Goal: Information Seeking & Learning: Learn about a topic

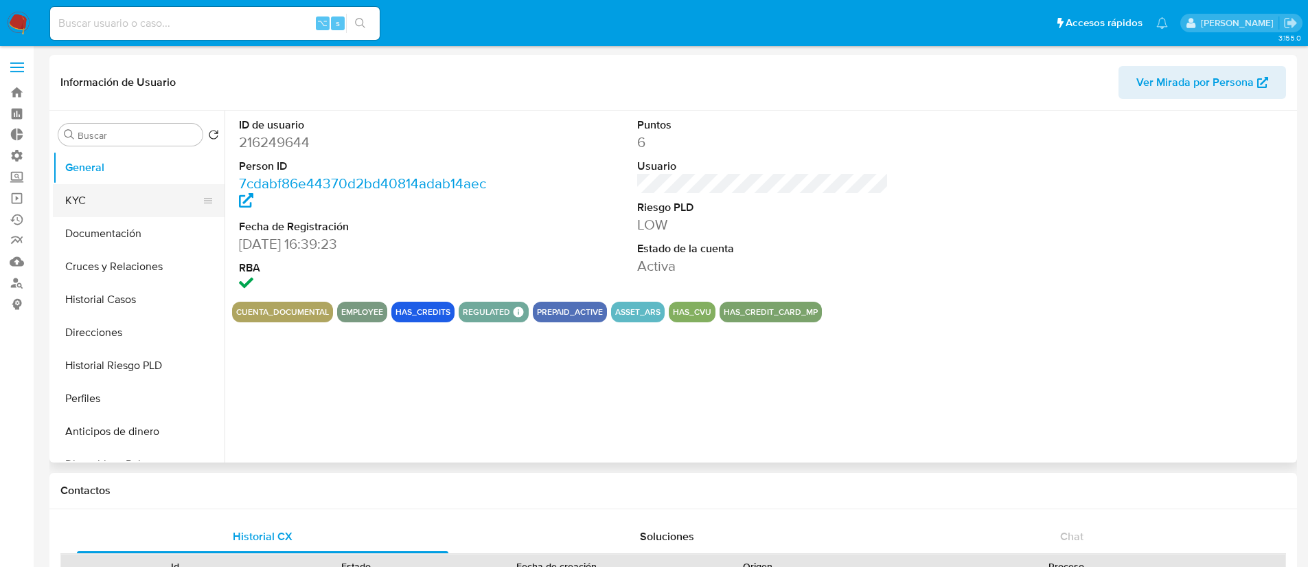
select select "10"
click at [148, 200] on button "KYC" at bounding box center [133, 200] width 161 height 33
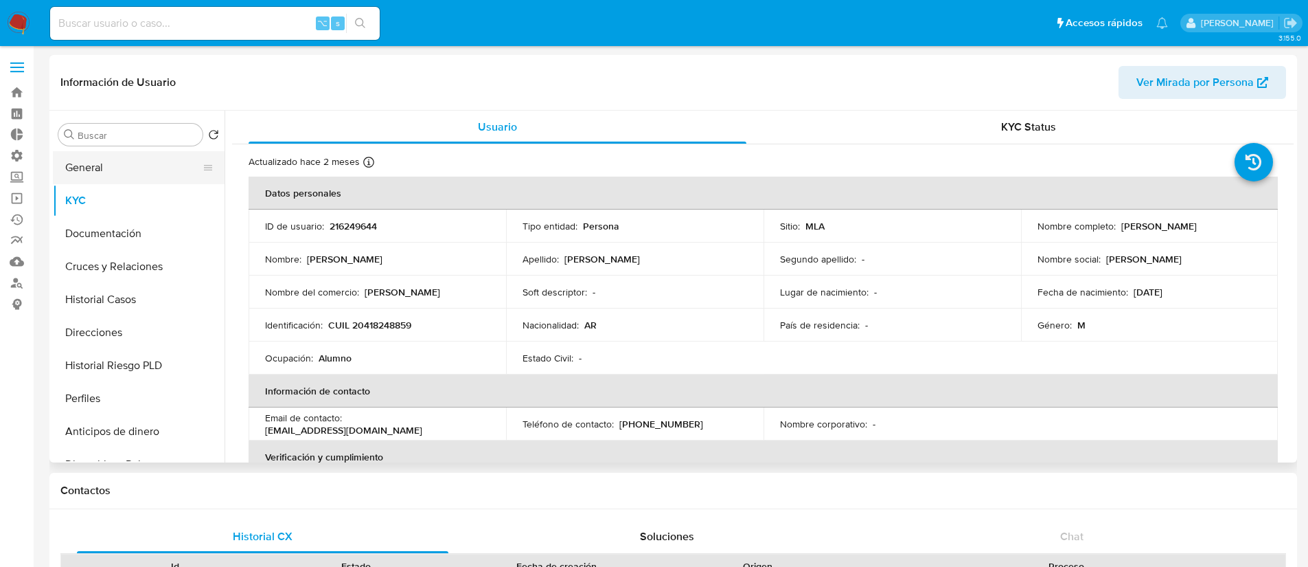
click at [142, 155] on button "General" at bounding box center [133, 167] width 161 height 33
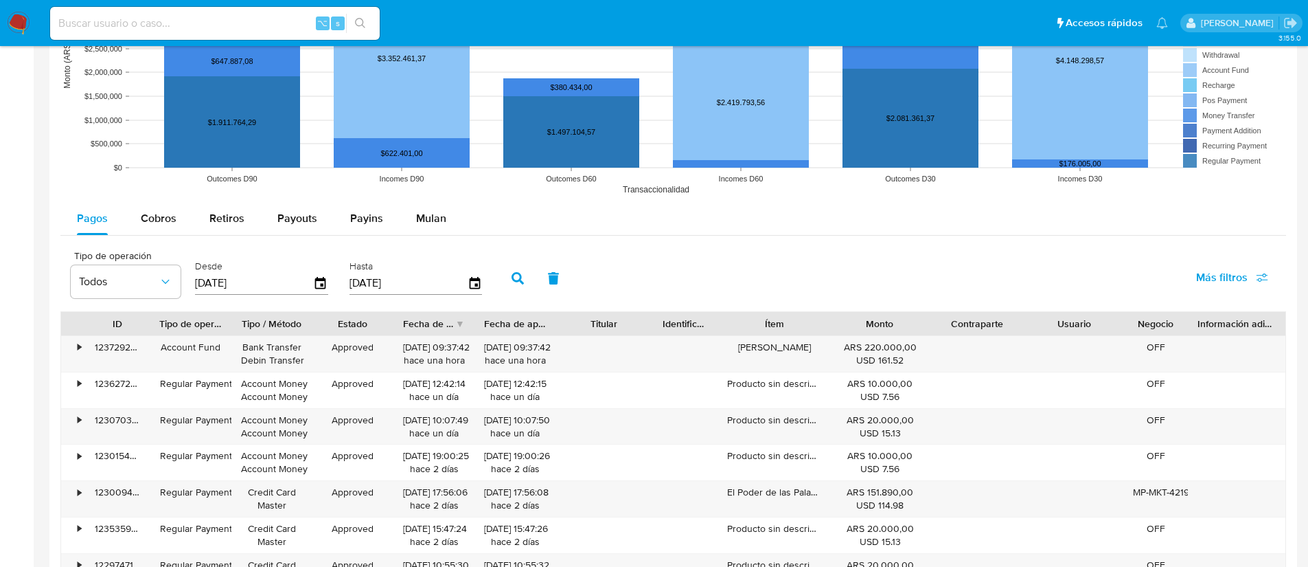
scroll to position [1198, 0]
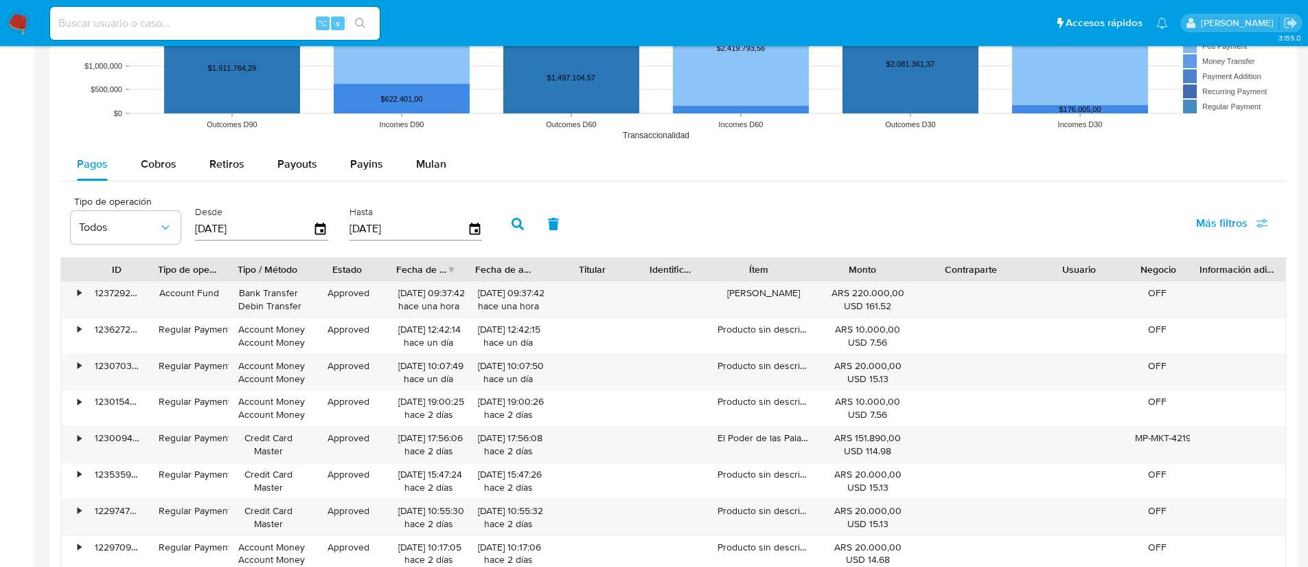
drag, startPoint x: 1023, startPoint y: 271, endPoint x: 1051, endPoint y: 276, distance: 29.2
click at [1051, 276] on div "ID Tipo de operación Tipo / Método Estado Fecha de creación Fecha de aprobación…" at bounding box center [673, 269] width 1224 height 23
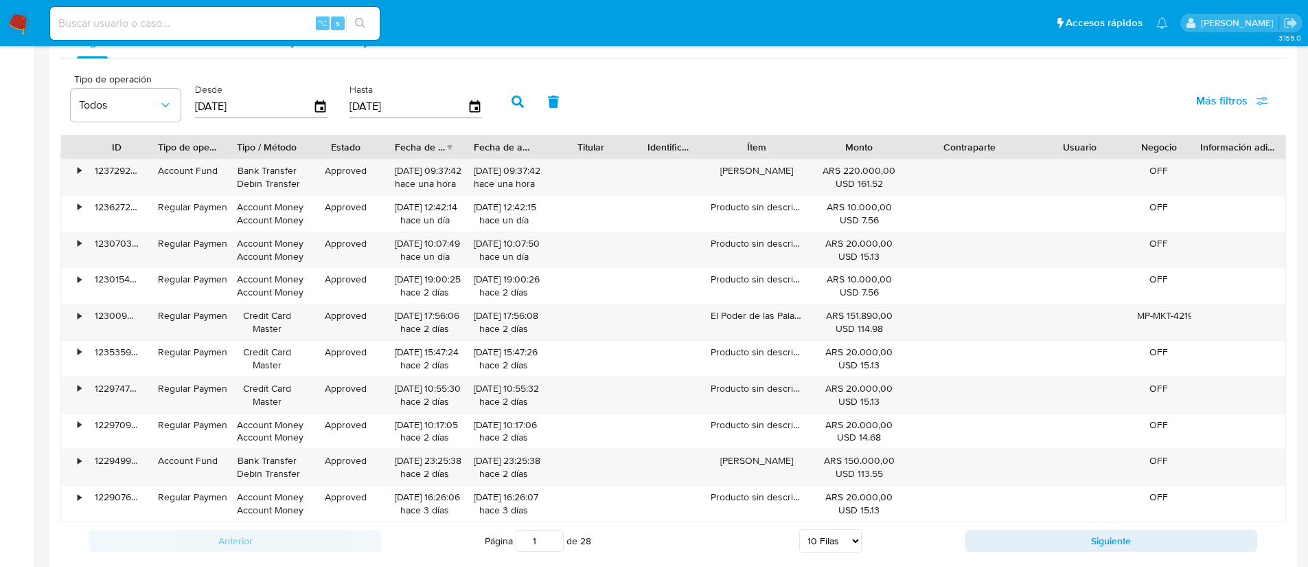
scroll to position [1321, 0]
click at [1026, 537] on button "Siguiente" at bounding box center [1112, 539] width 292 height 22
type input "2"
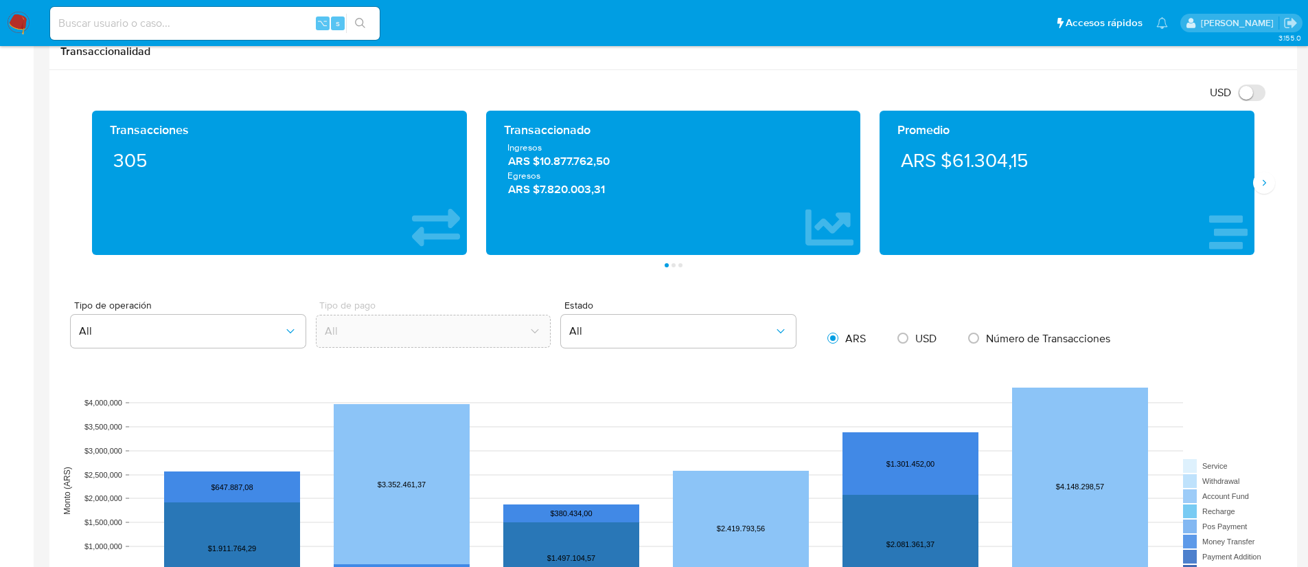
scroll to position [0, 0]
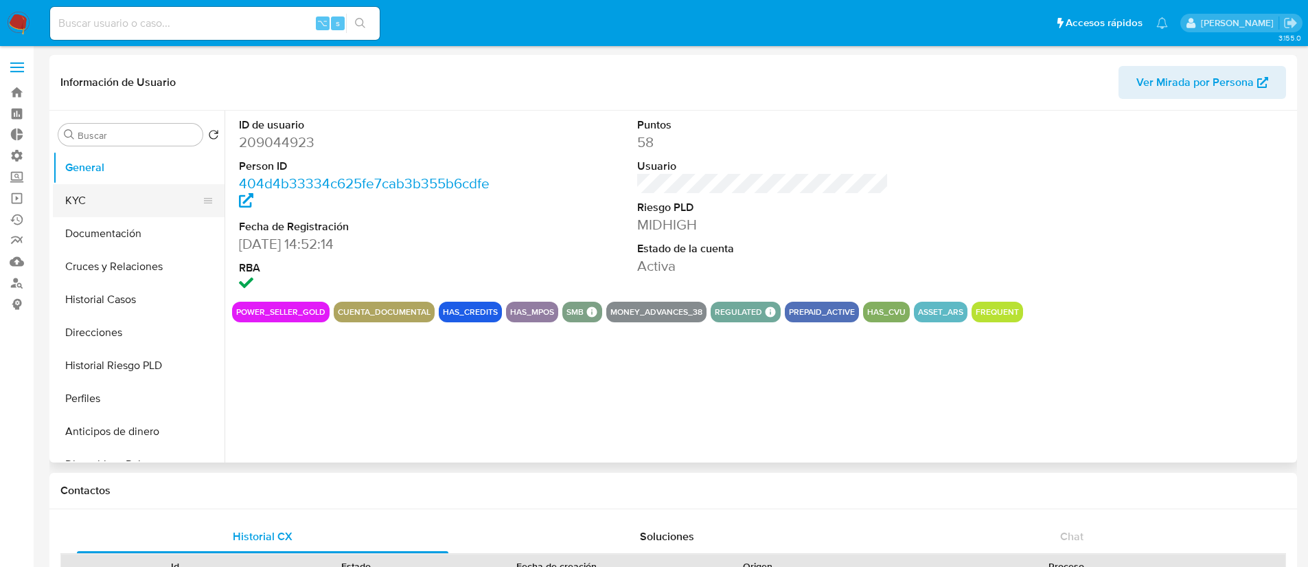
select select "10"
click at [133, 293] on button "Historial Casos" at bounding box center [133, 299] width 161 height 33
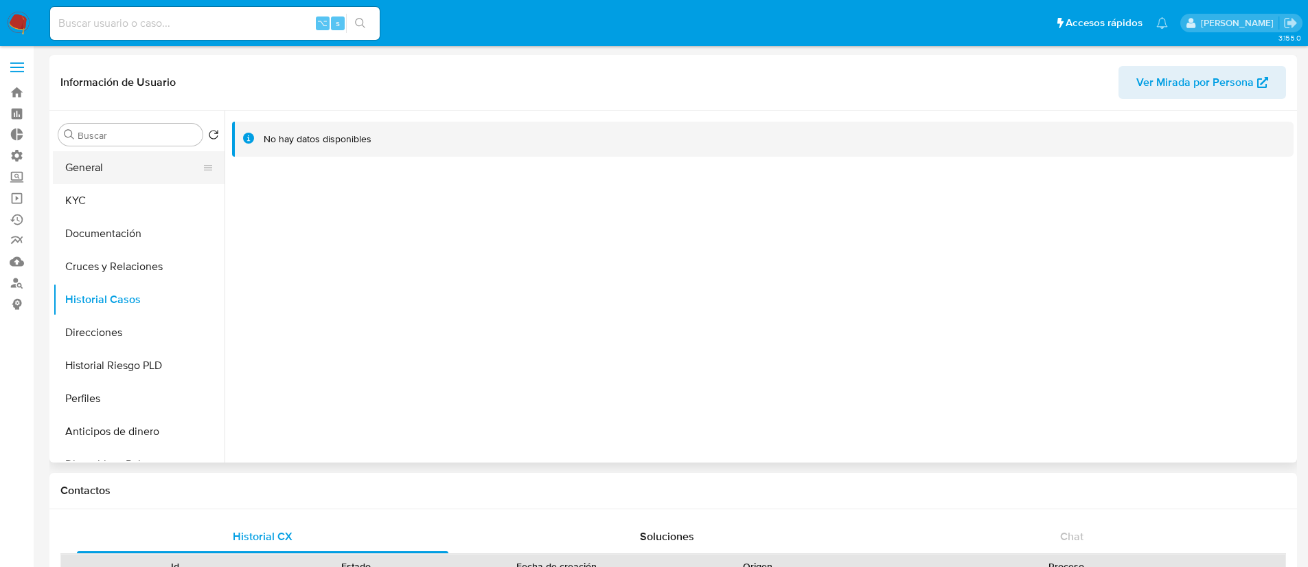
click at [109, 176] on button "General" at bounding box center [133, 167] width 161 height 33
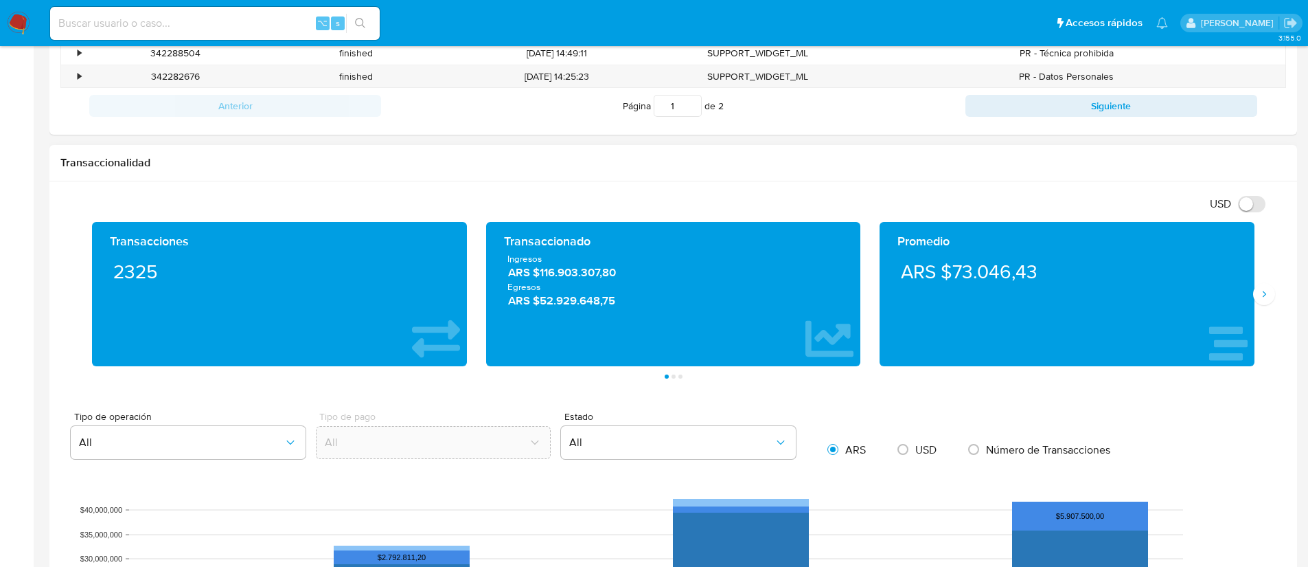
scroll to position [901, 0]
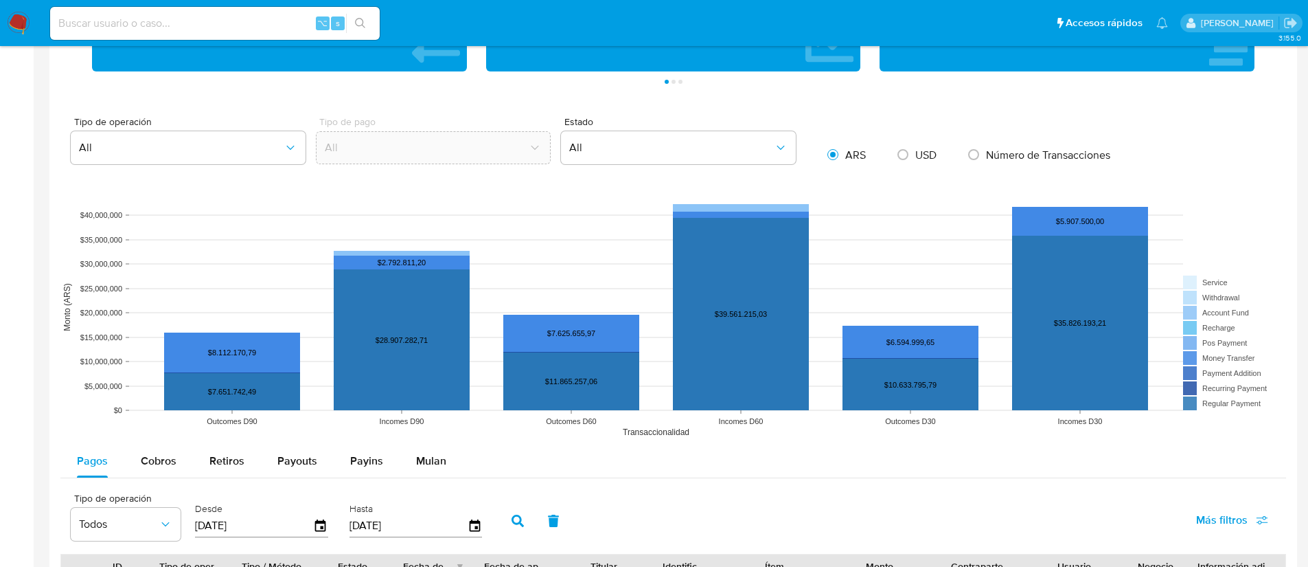
click at [917, 153] on span "USD" at bounding box center [925, 155] width 21 height 16
click at [914, 153] on input "radio" at bounding box center [903, 155] width 22 height 22
radio input "true"
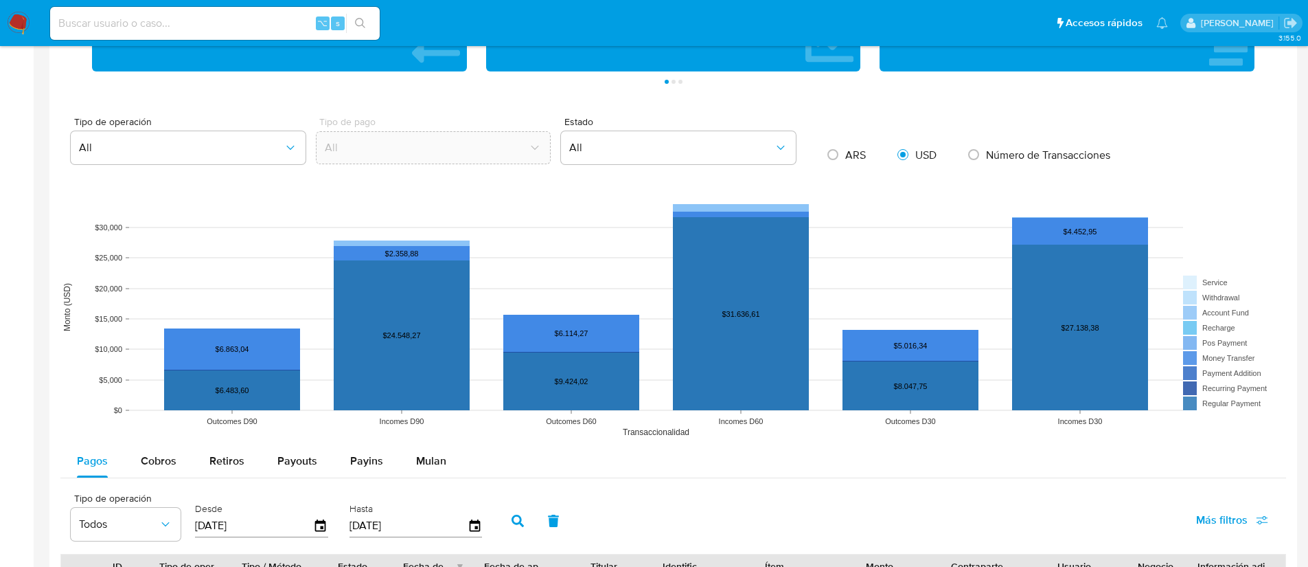
click at [856, 153] on span "ARS" at bounding box center [855, 155] width 21 height 16
click at [844, 153] on input "radio" at bounding box center [833, 155] width 22 height 22
radio input "true"
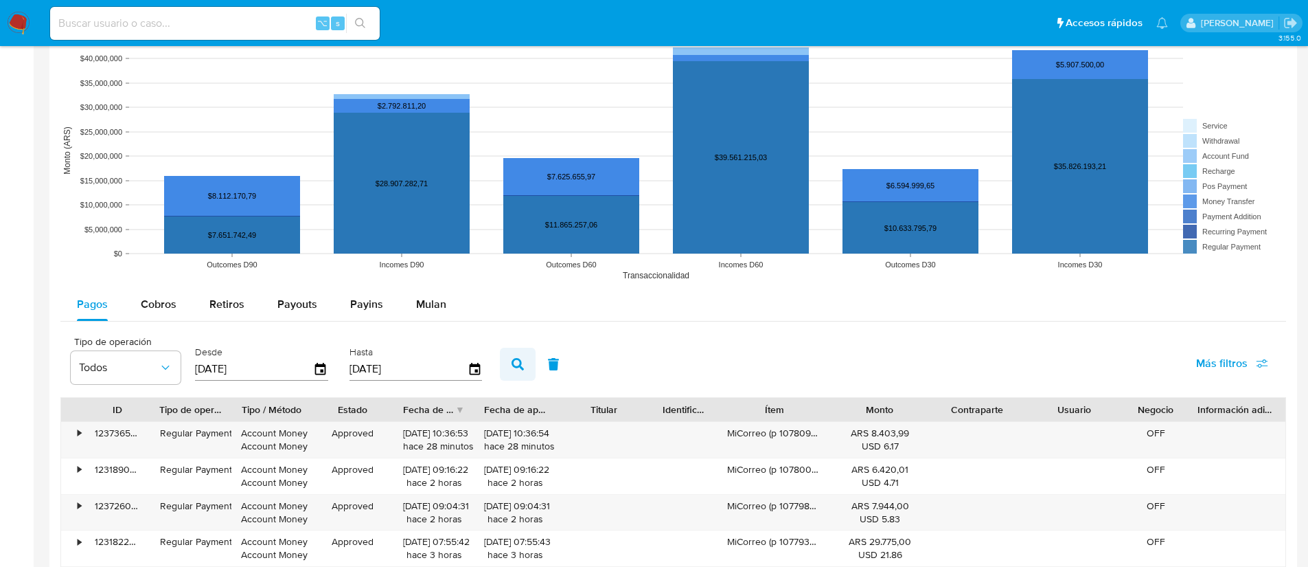
scroll to position [1155, 0]
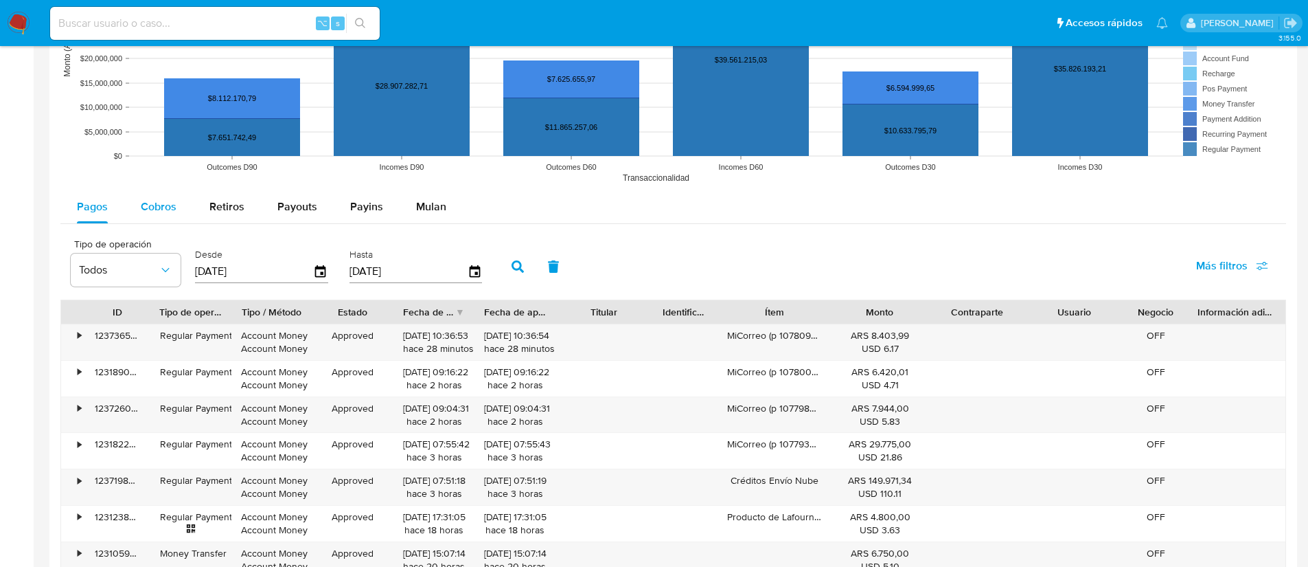
click at [141, 212] on span "Cobros" at bounding box center [159, 206] width 36 height 16
select select "10"
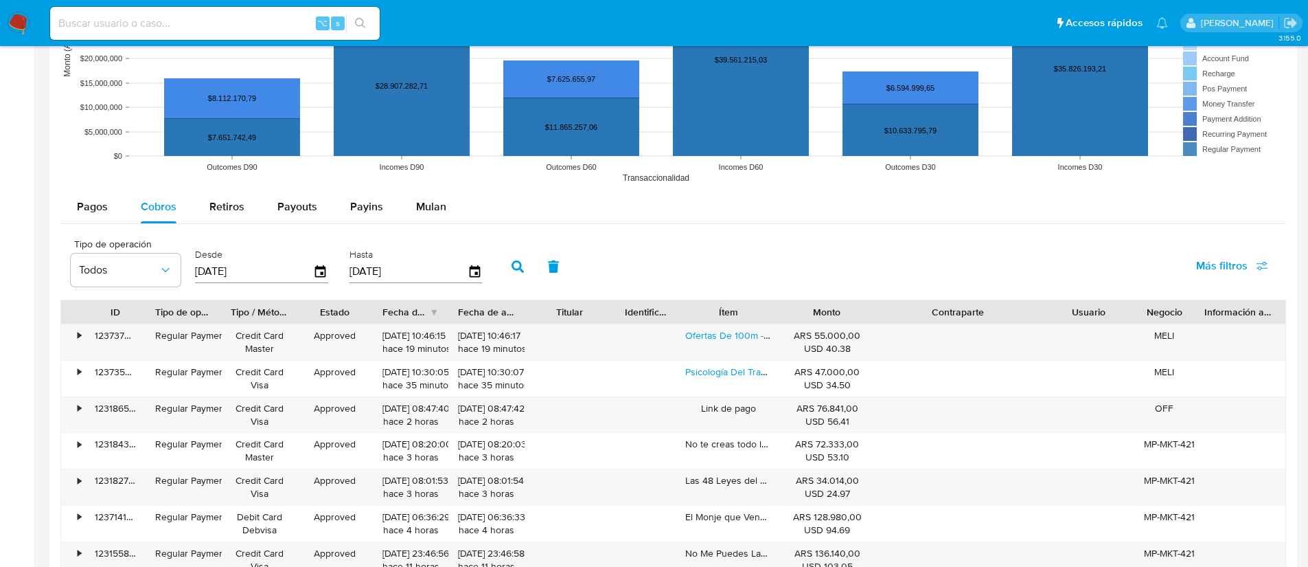
click at [1094, 325] on div "ID Tipo de operación Tipo / Método Estado Fecha de creación Fecha de aprobación…" at bounding box center [673, 492] width 1226 height 387
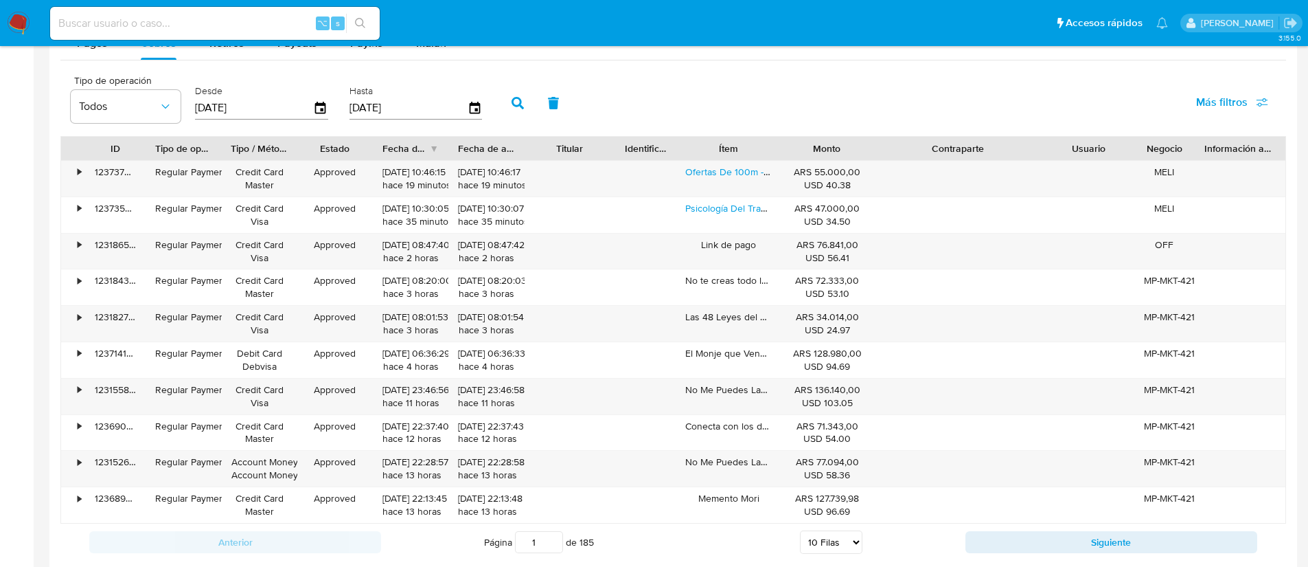
scroll to position [1420, 0]
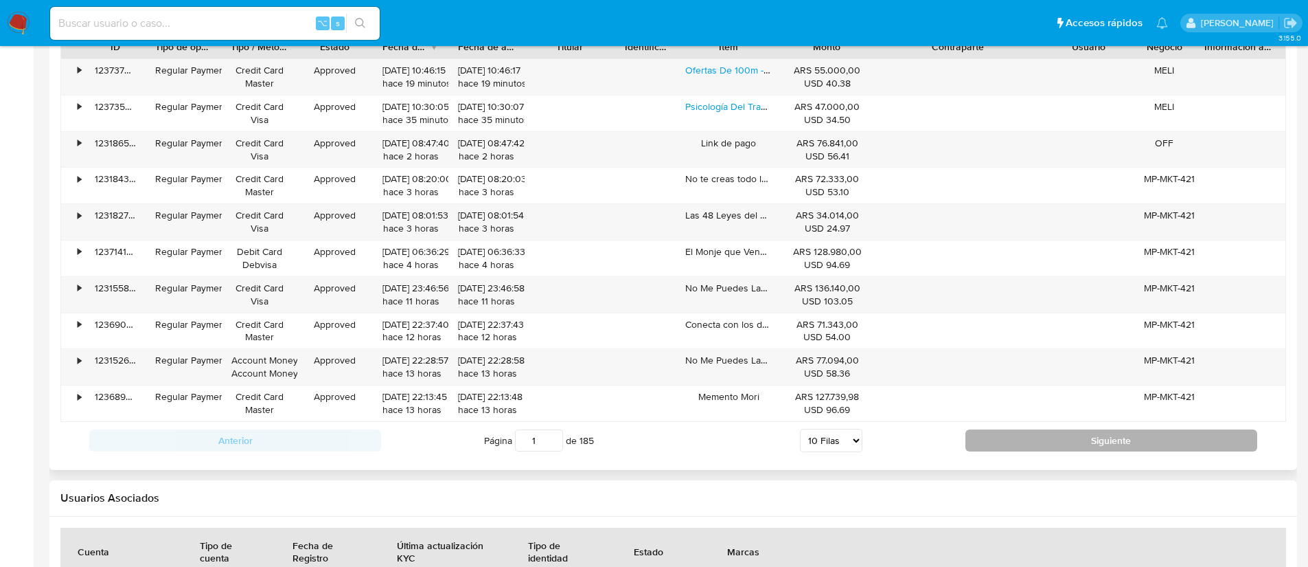
click at [1028, 442] on button "Siguiente" at bounding box center [1112, 440] width 292 height 22
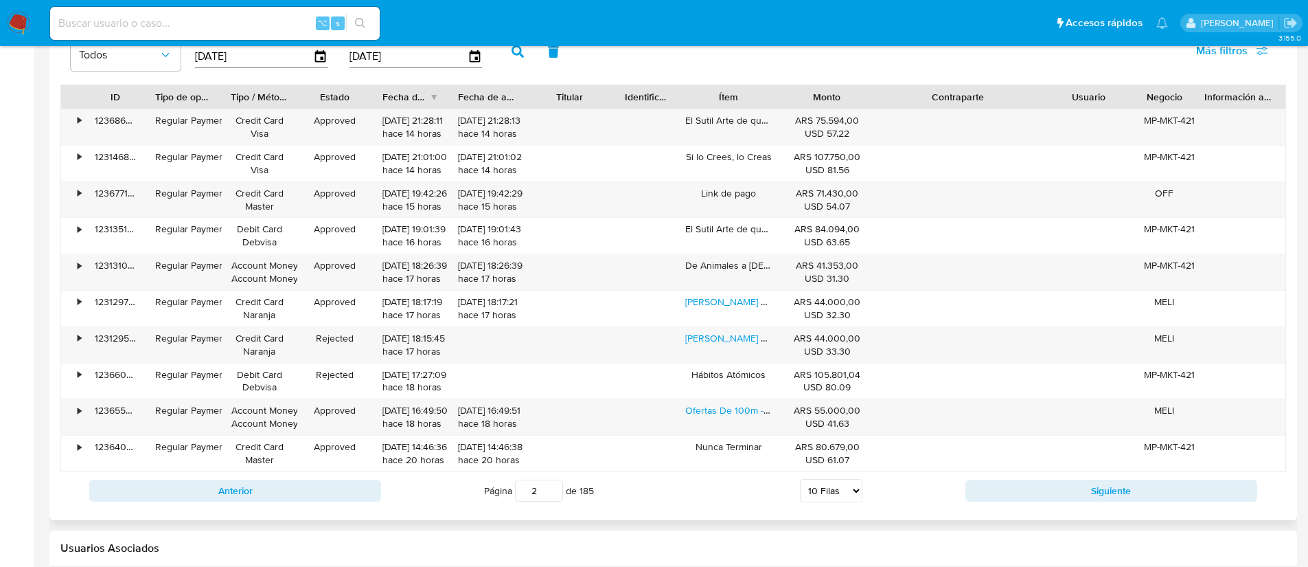
scroll to position [1345, 0]
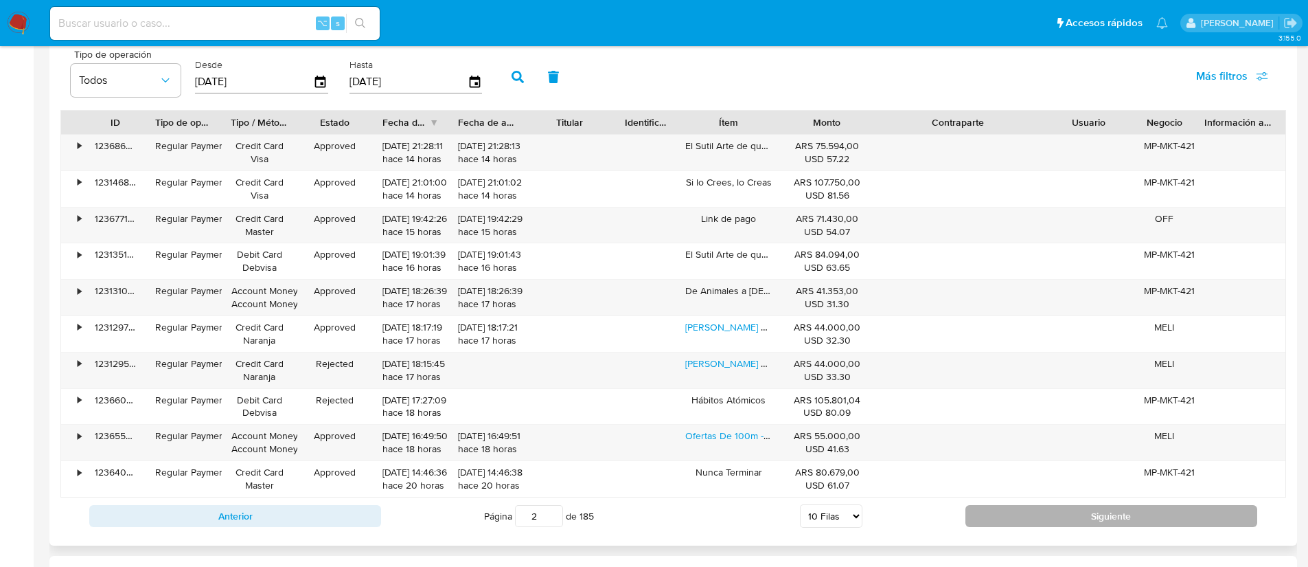
click at [1005, 505] on button "Siguiente" at bounding box center [1112, 516] width 292 height 22
type input "3"
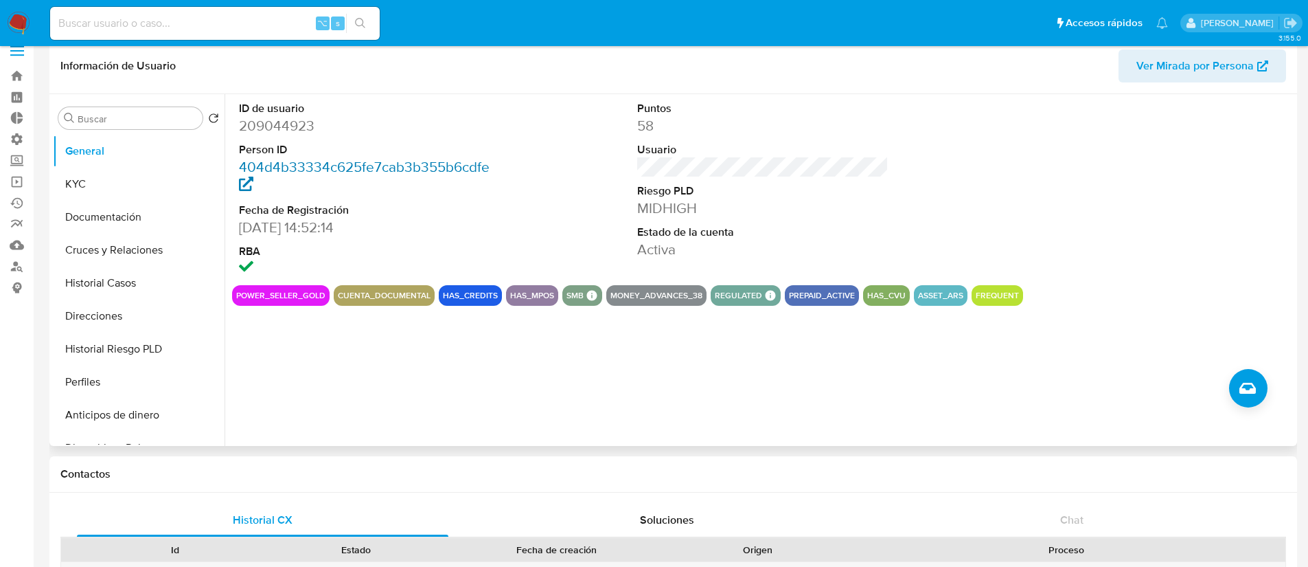
scroll to position [0, 0]
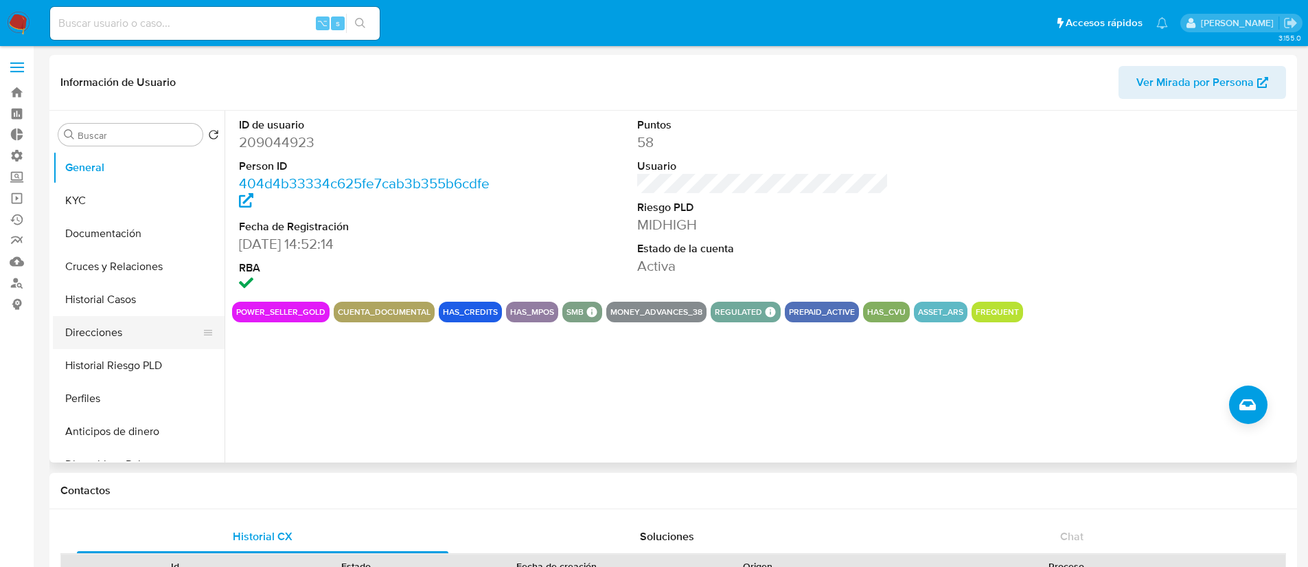
click at [111, 335] on button "Direcciones" at bounding box center [133, 332] width 161 height 33
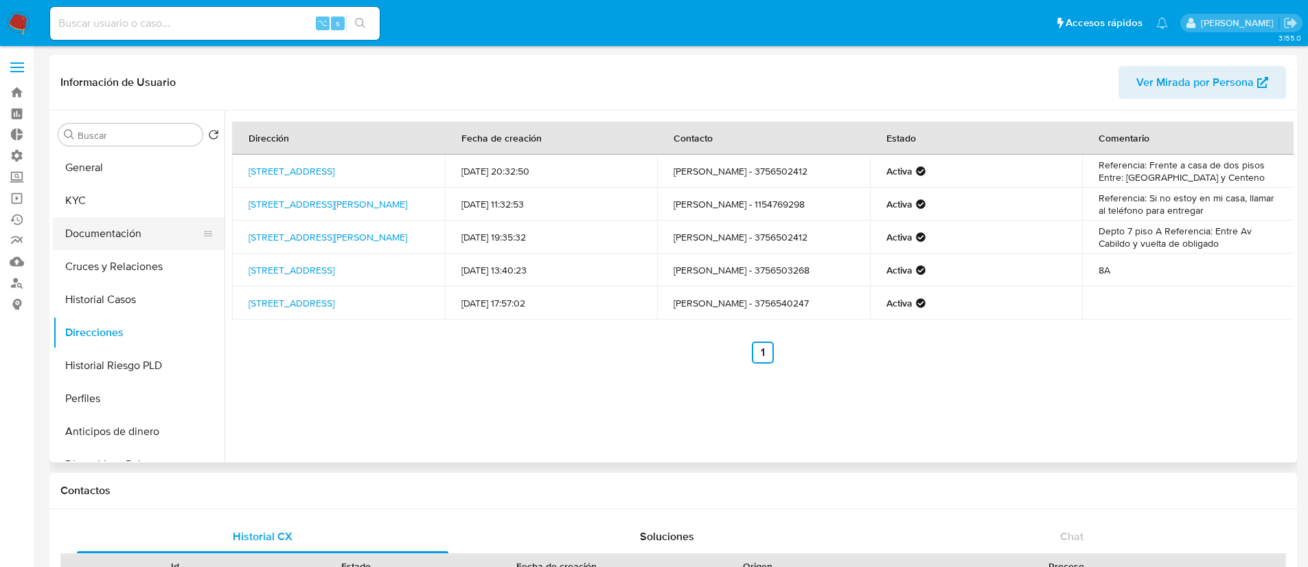
click at [137, 220] on button "Documentación" at bounding box center [133, 233] width 161 height 33
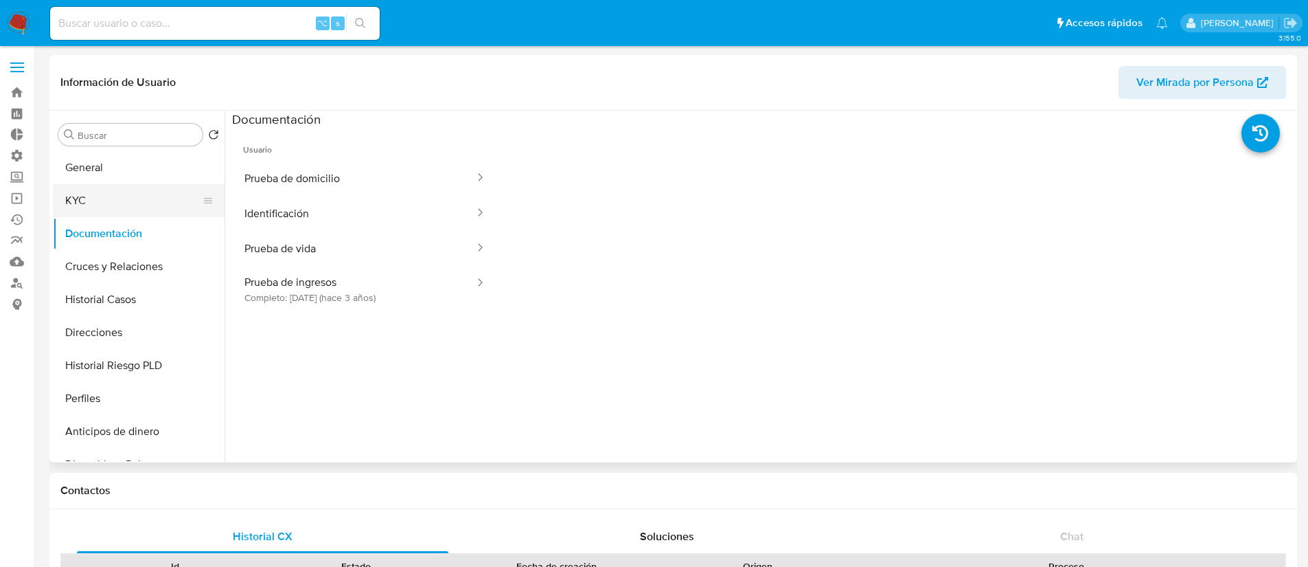
click at [169, 200] on button "KYC" at bounding box center [133, 200] width 161 height 33
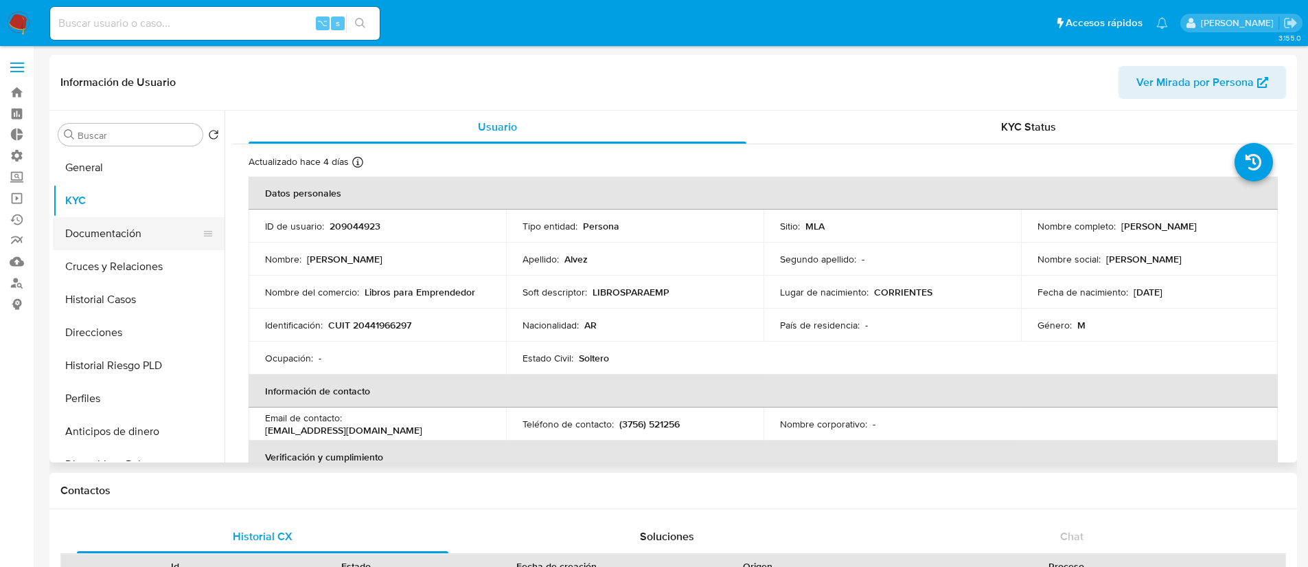
click at [176, 225] on button "Documentación" at bounding box center [133, 233] width 161 height 33
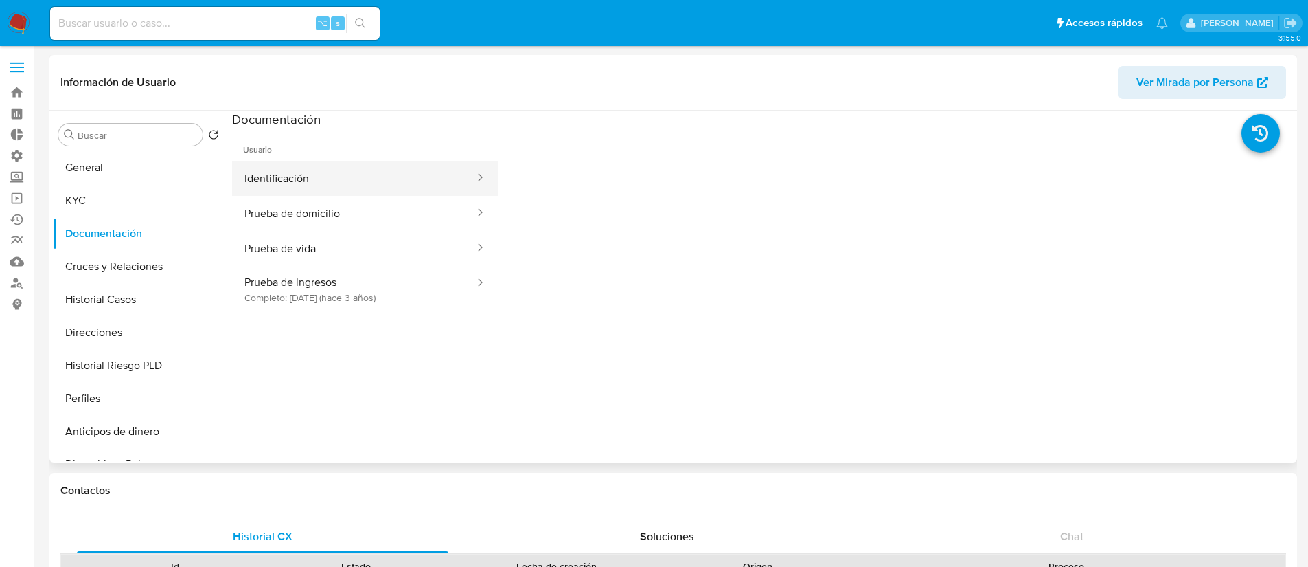
click at [347, 179] on button "Identificación" at bounding box center [354, 178] width 244 height 35
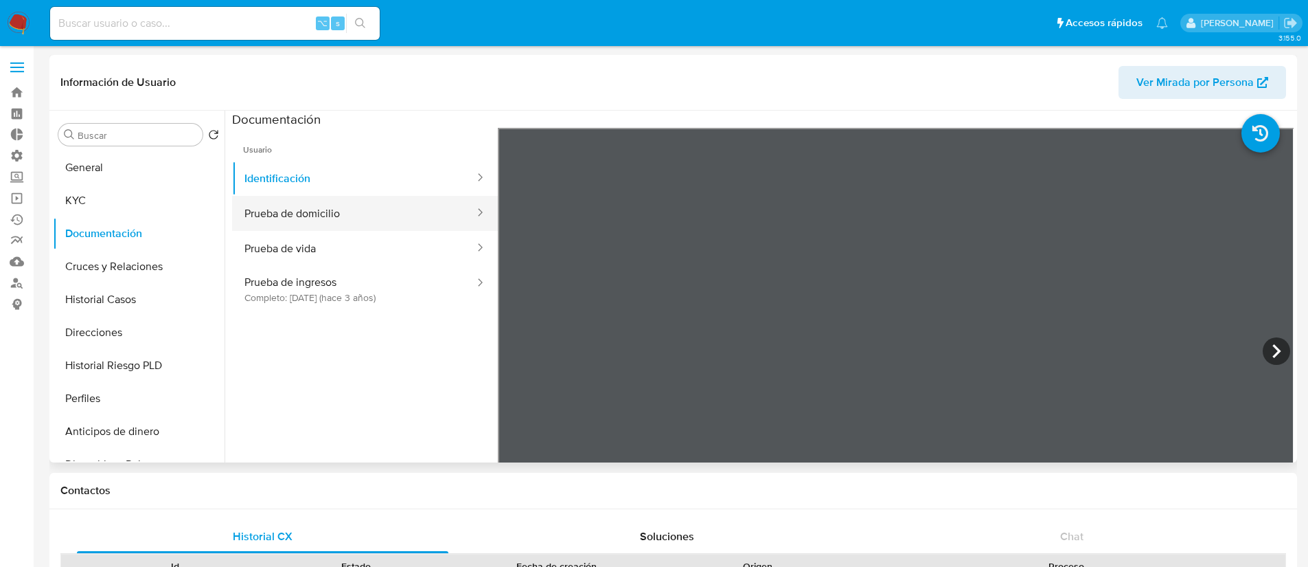
click at [330, 208] on button "Prueba de domicilio" at bounding box center [354, 213] width 244 height 35
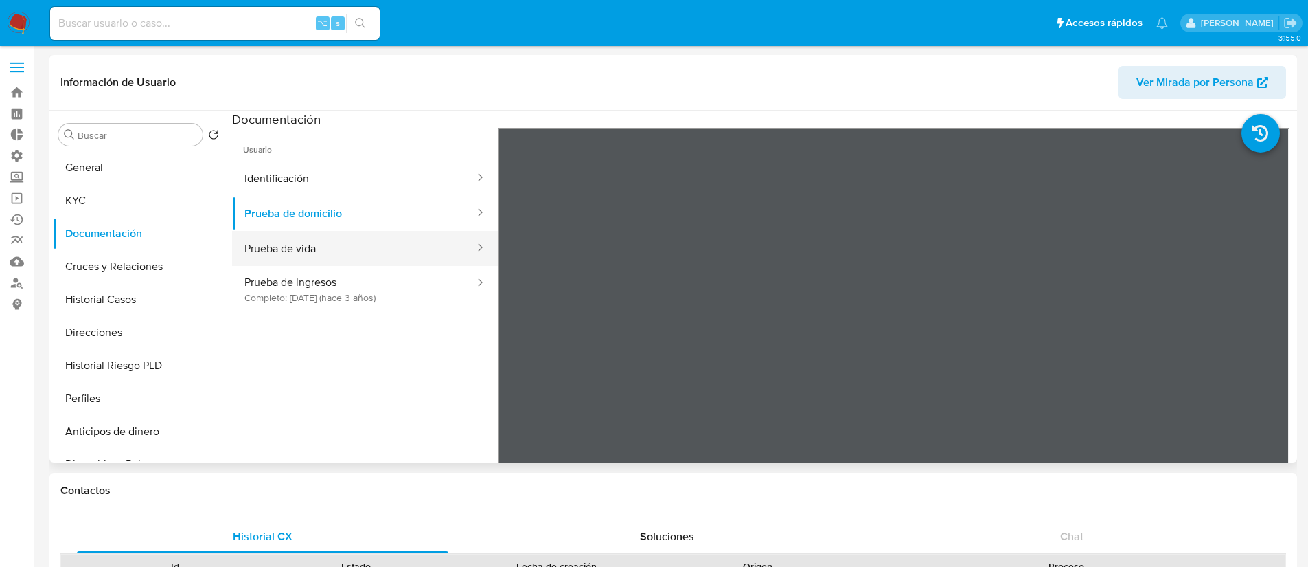
click at [307, 245] on button "Prueba de vida" at bounding box center [354, 248] width 244 height 35
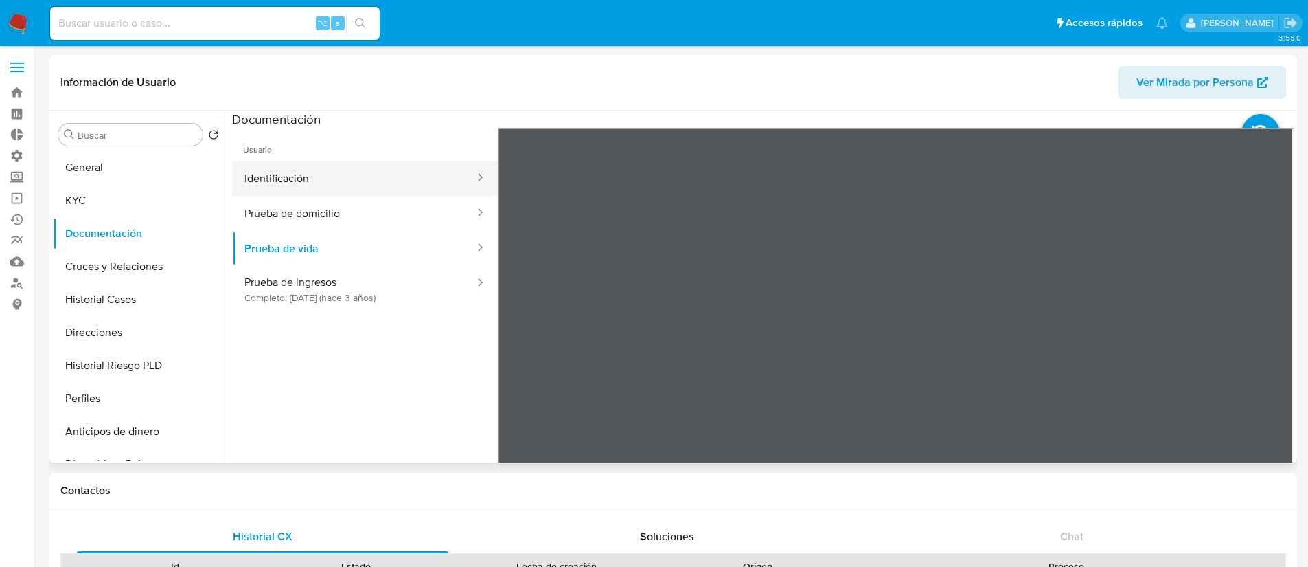
click at [334, 177] on button "Identificación" at bounding box center [354, 178] width 244 height 35
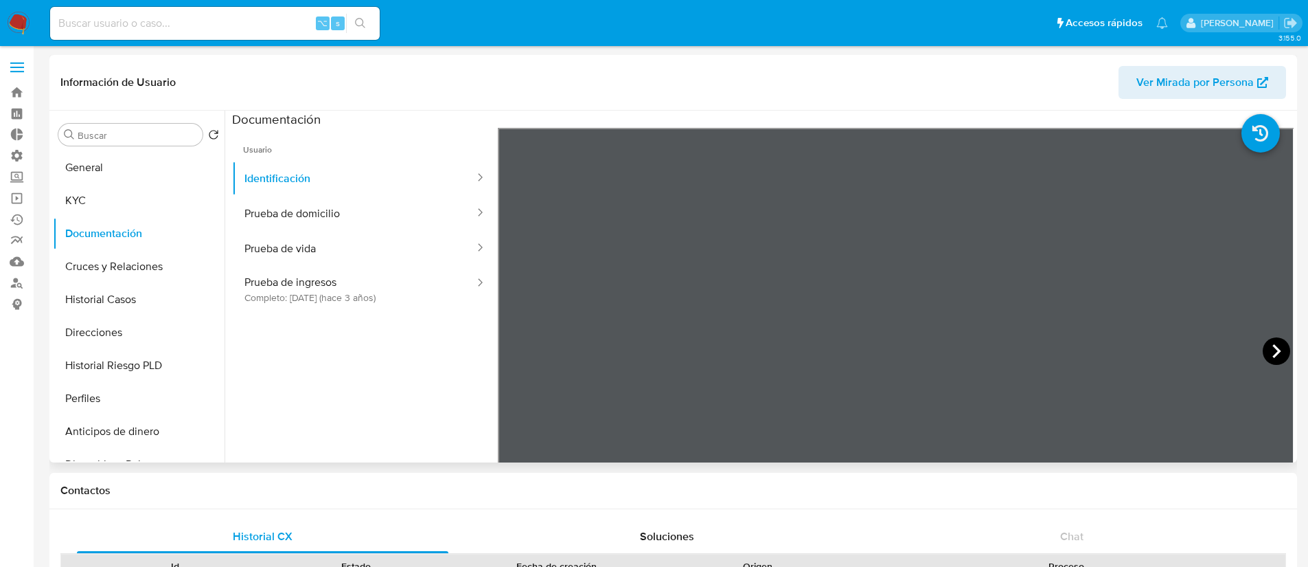
click at [1276, 347] on icon at bounding box center [1276, 350] width 27 height 27
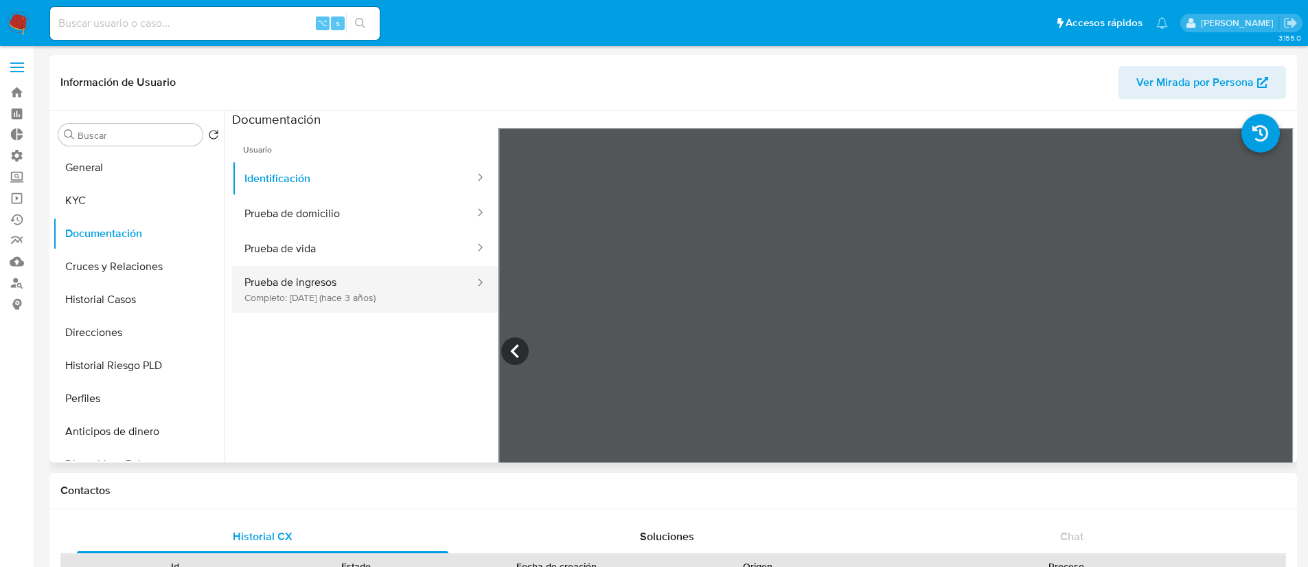
click at [332, 283] on button "Prueba de ingresos Completo: [DATE] (hace 3 años)" at bounding box center [354, 289] width 244 height 47
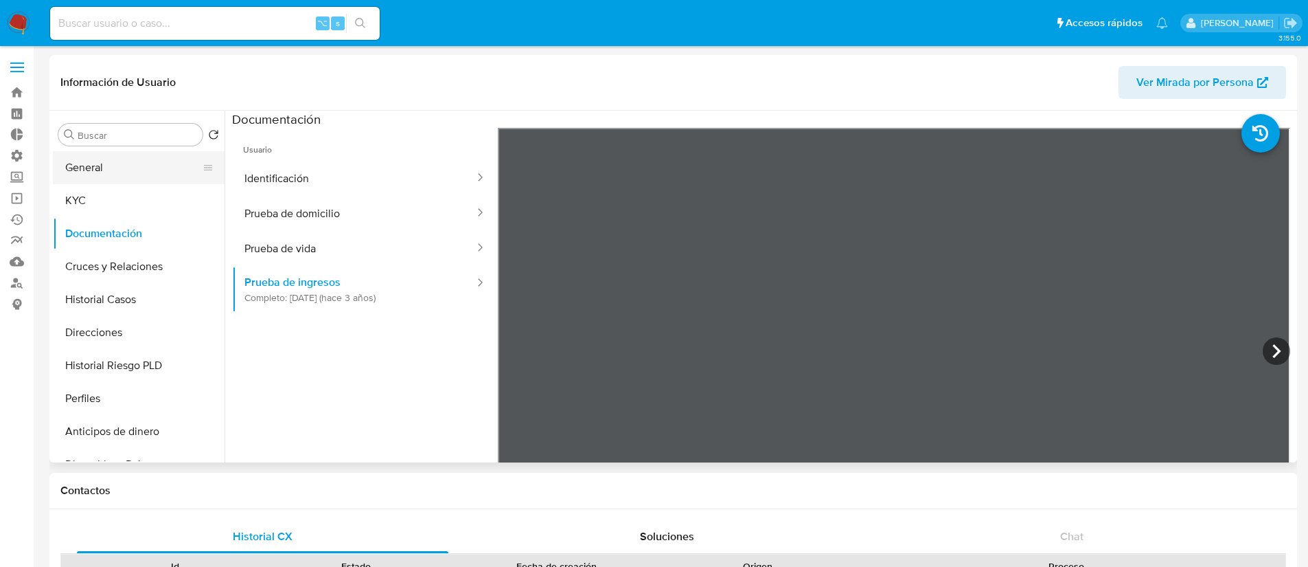
click at [133, 164] on button "General" at bounding box center [133, 167] width 161 height 33
